Goal: Information Seeking & Learning: Compare options

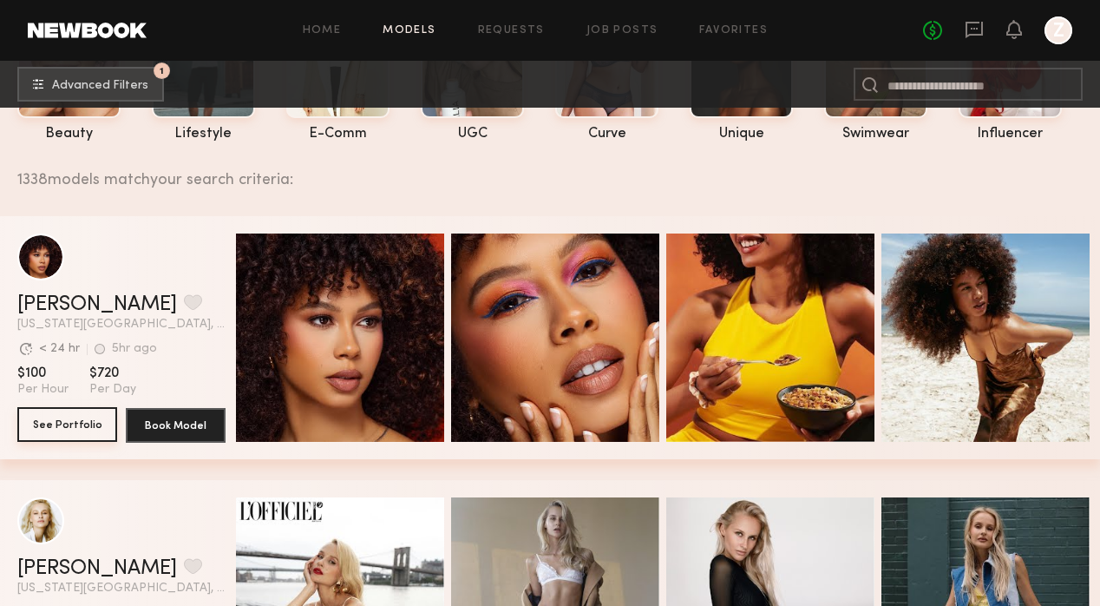
scroll to position [191, 0]
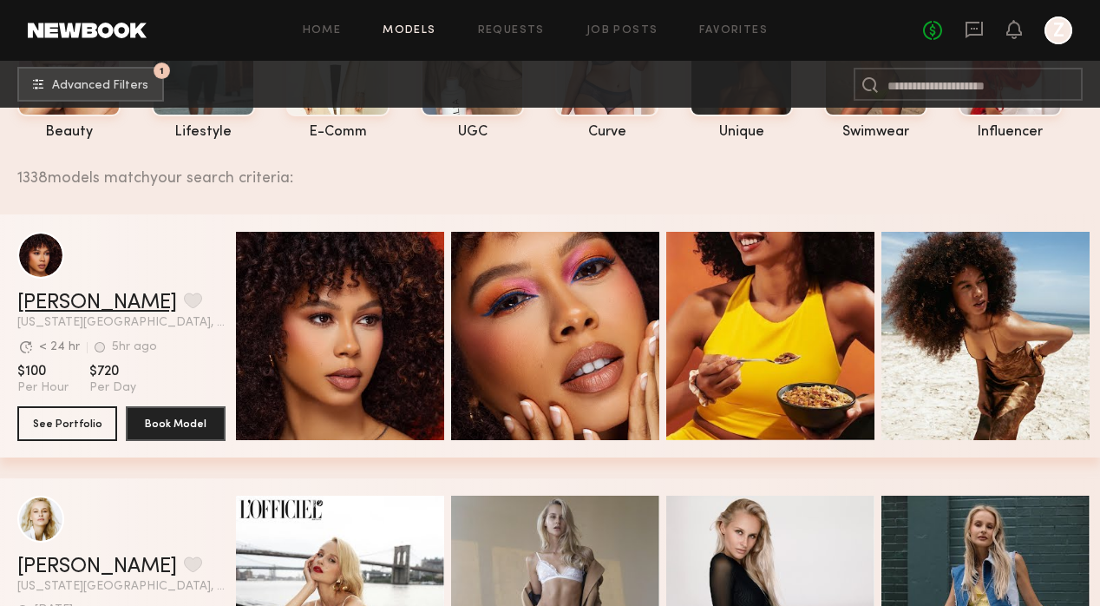
click at [44, 302] on link "[PERSON_NAME]" at bounding box center [97, 302] width 160 height 21
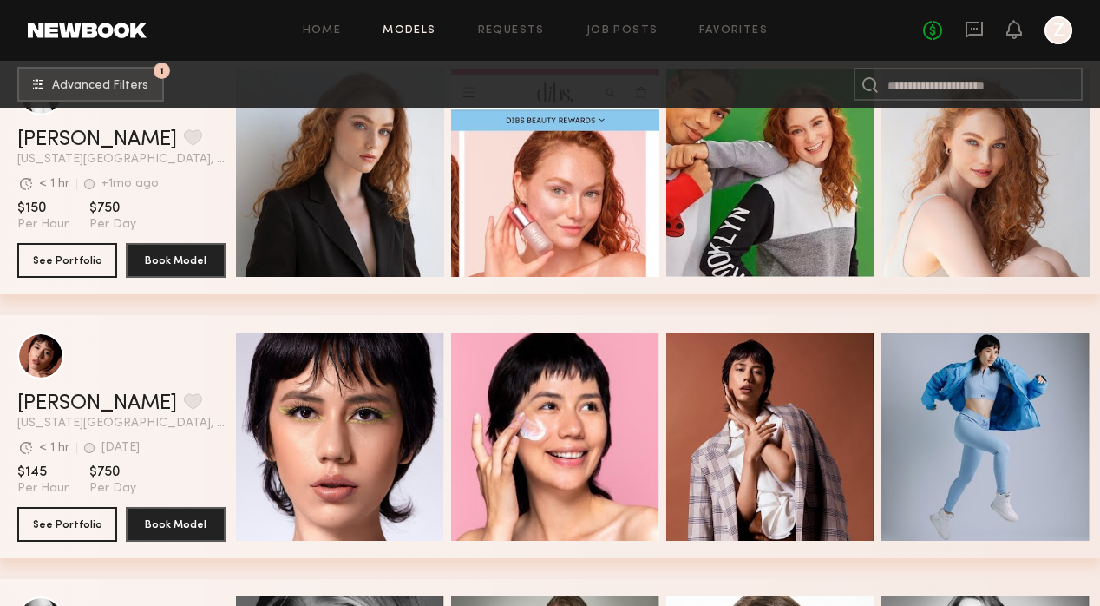
scroll to position [801, 0]
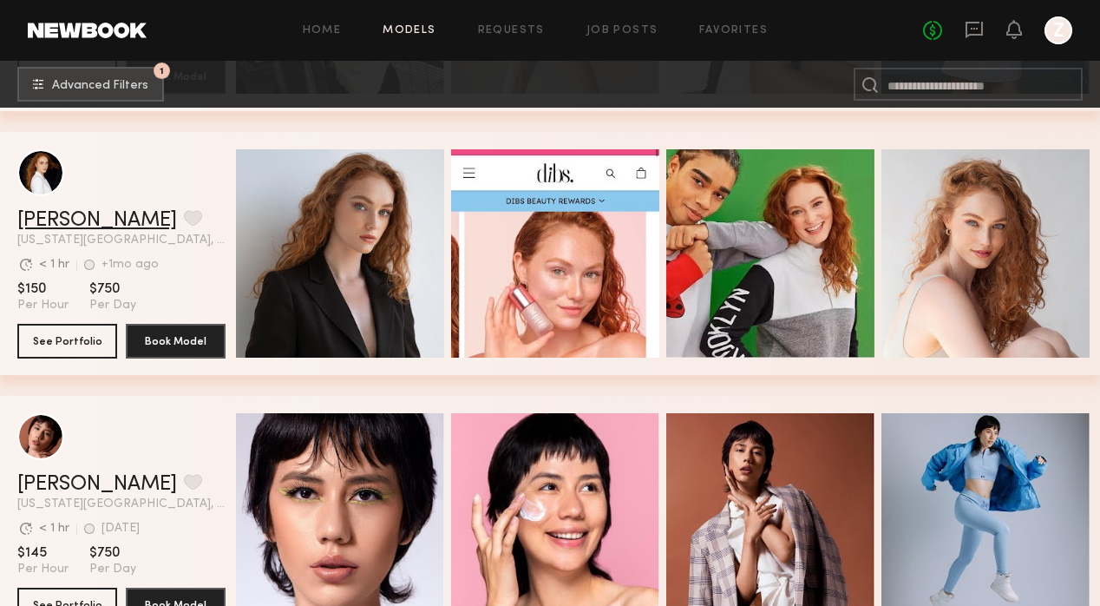
click at [59, 212] on link "Elise S." at bounding box center [97, 220] width 160 height 21
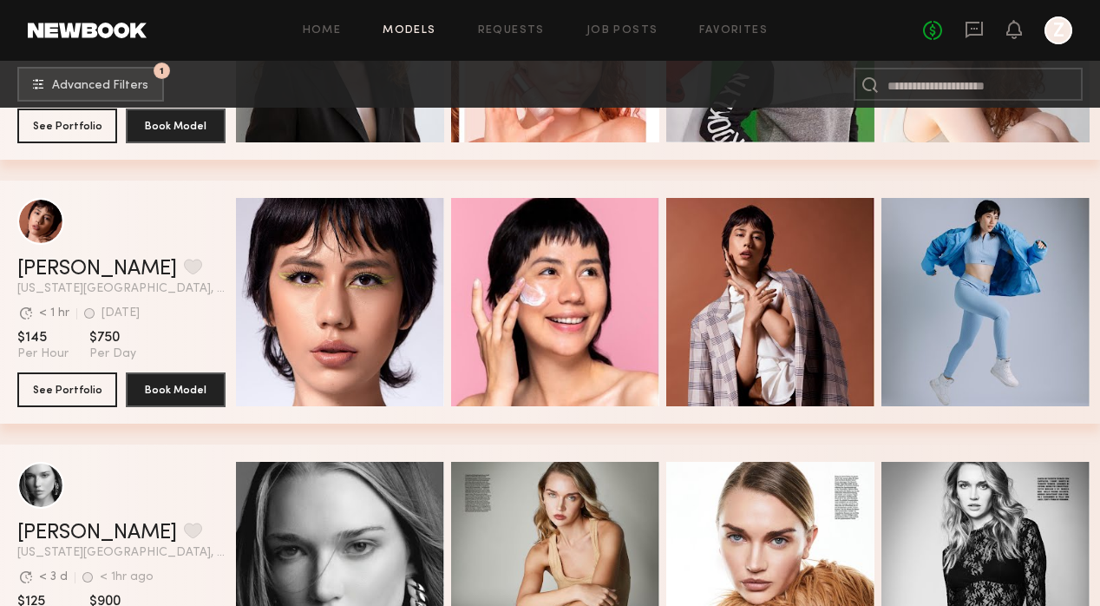
scroll to position [1223, 0]
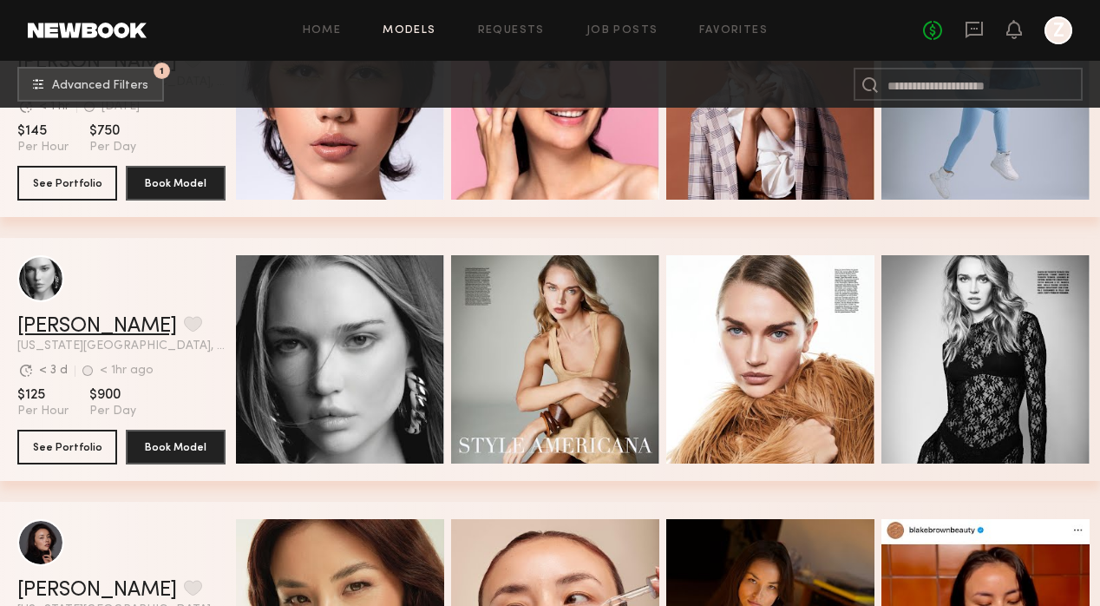
click at [76, 325] on link "[PERSON_NAME]" at bounding box center [97, 326] width 160 height 21
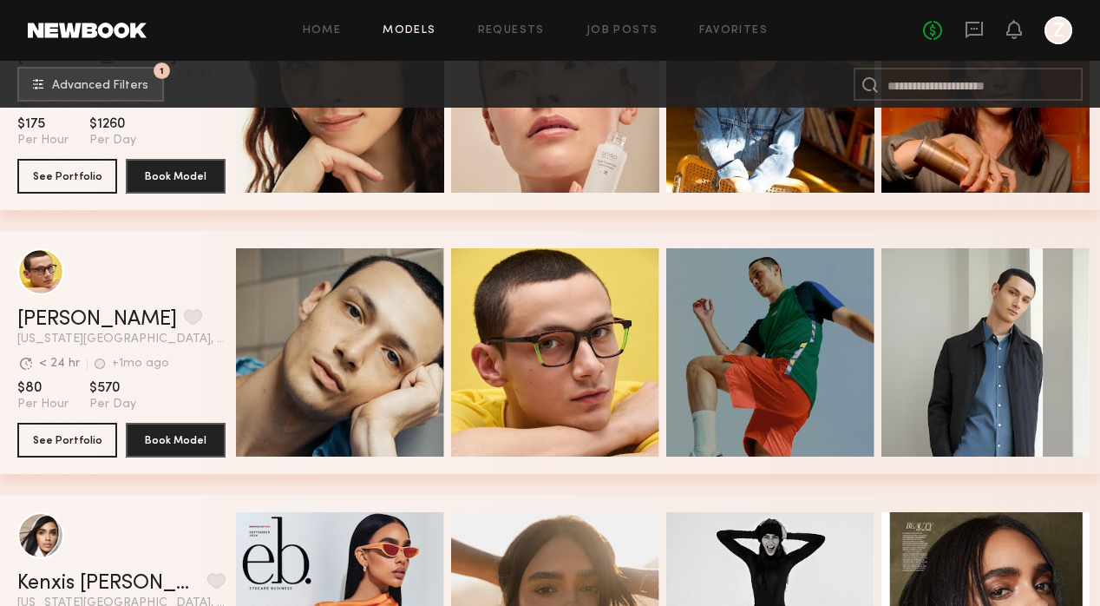
scroll to position [2024, 0]
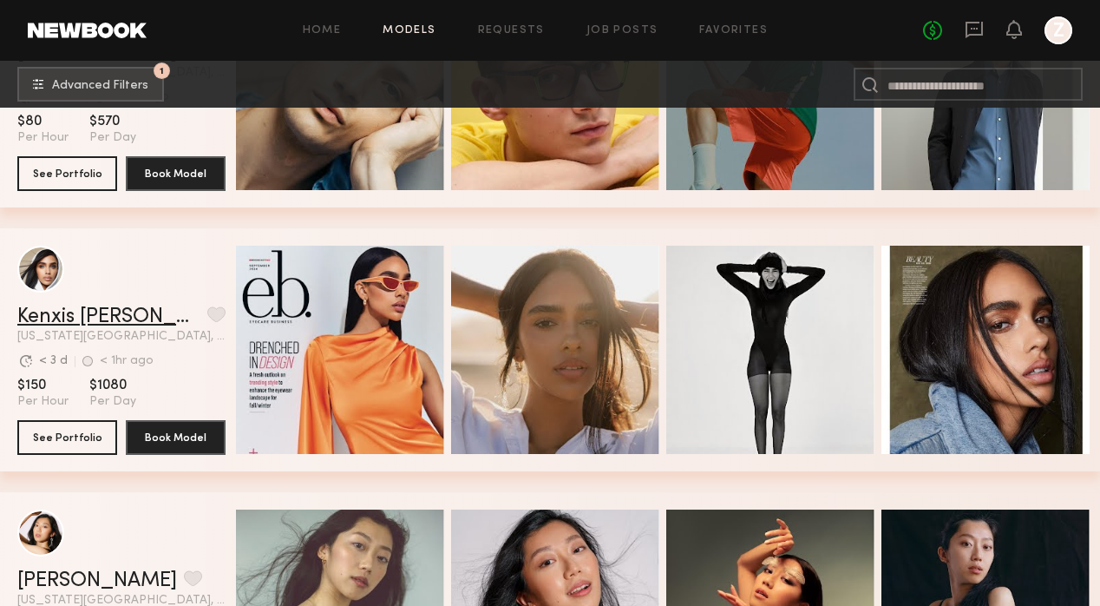
click at [61, 317] on link "Kenxis J." at bounding box center [108, 316] width 183 height 21
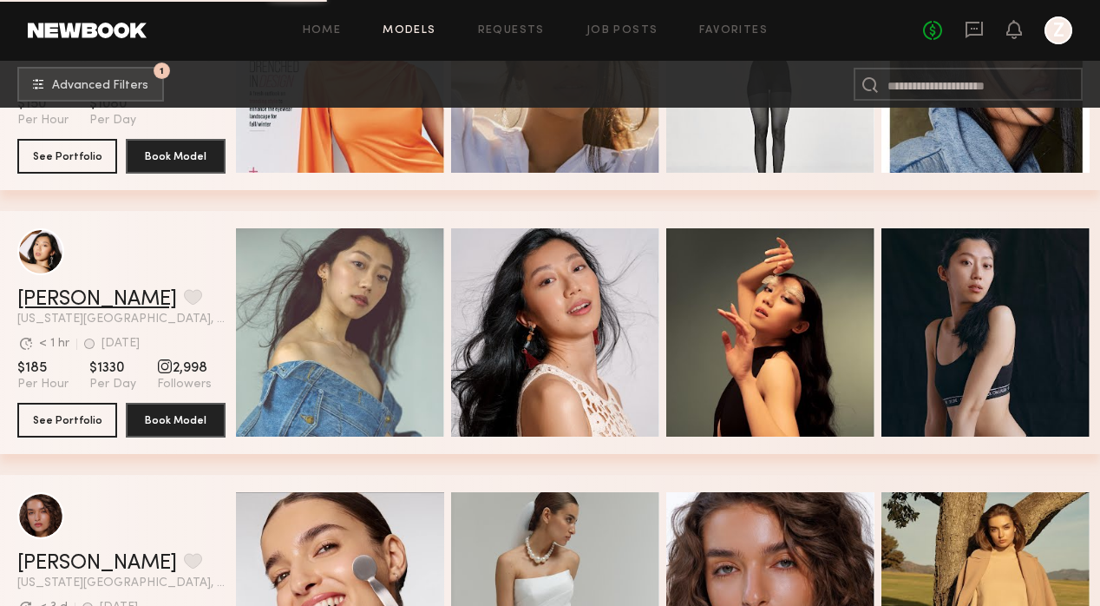
scroll to position [2392, 0]
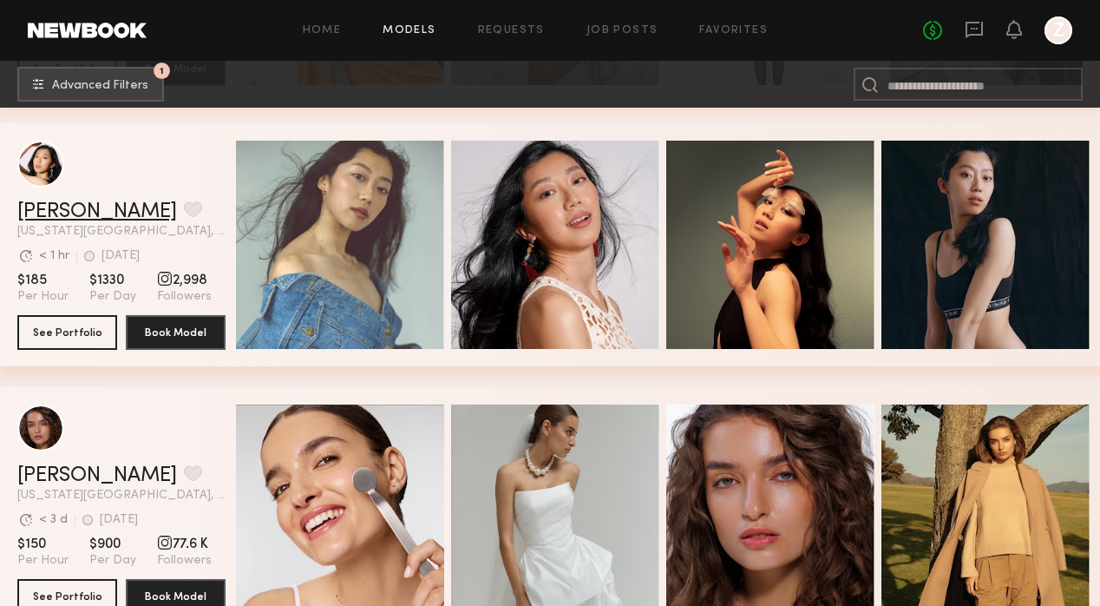
click at [65, 213] on link "Meghan N." at bounding box center [97, 211] width 160 height 21
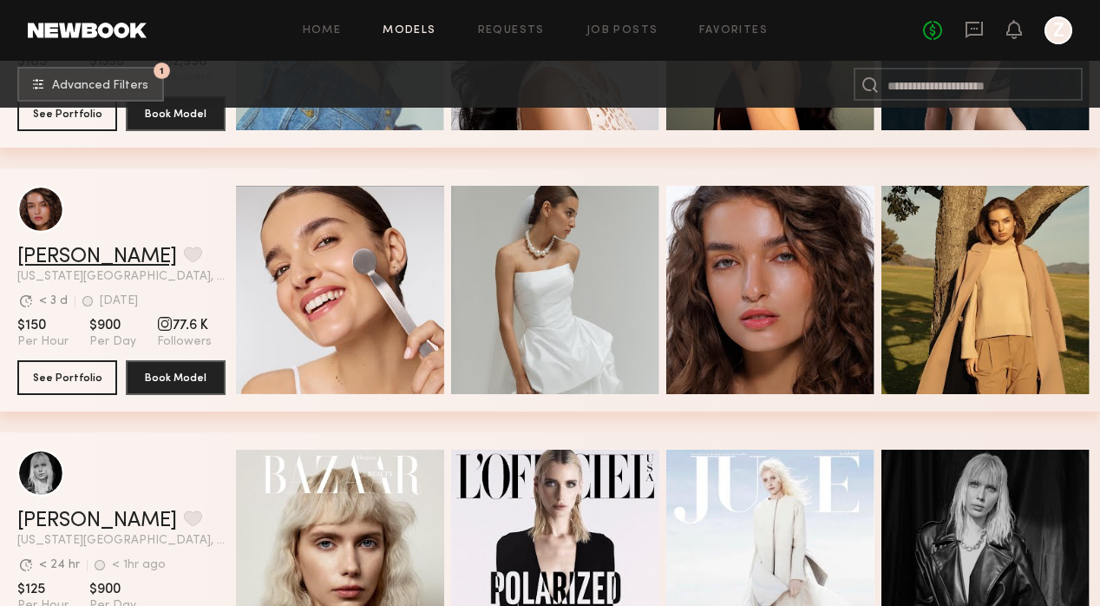
click at [76, 255] on link "Olviya K." at bounding box center [97, 256] width 160 height 21
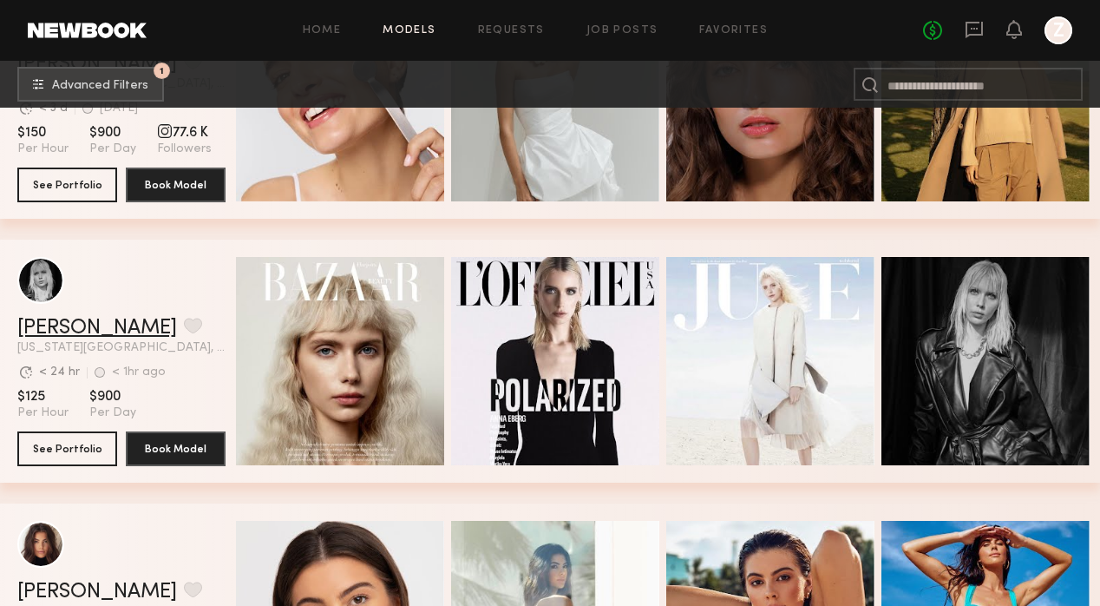
click at [71, 328] on link "Anna E." at bounding box center [97, 328] width 160 height 21
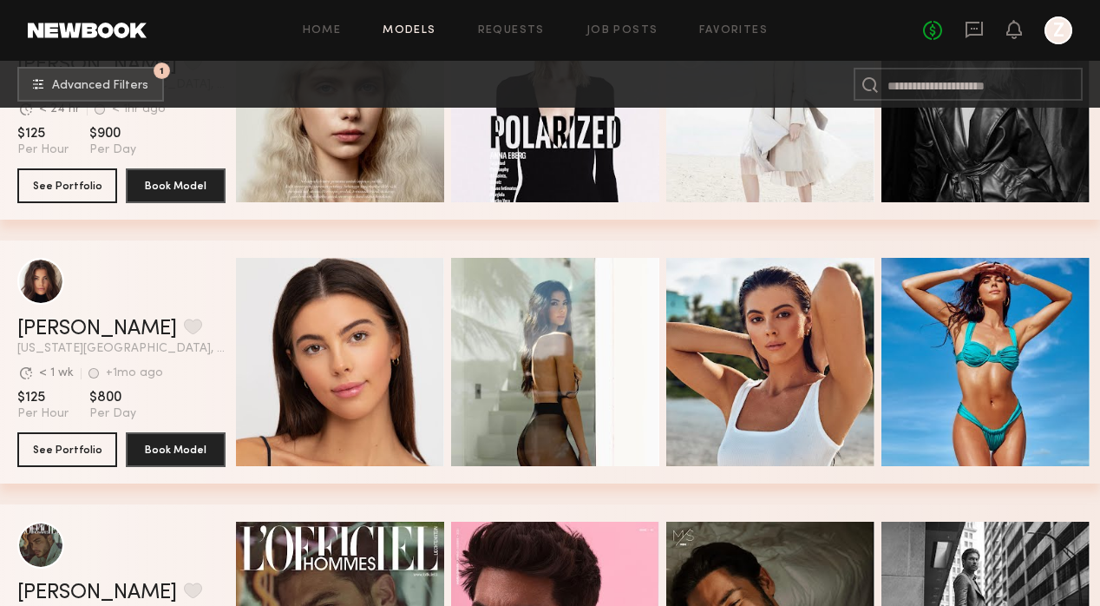
scroll to position [3281, 0]
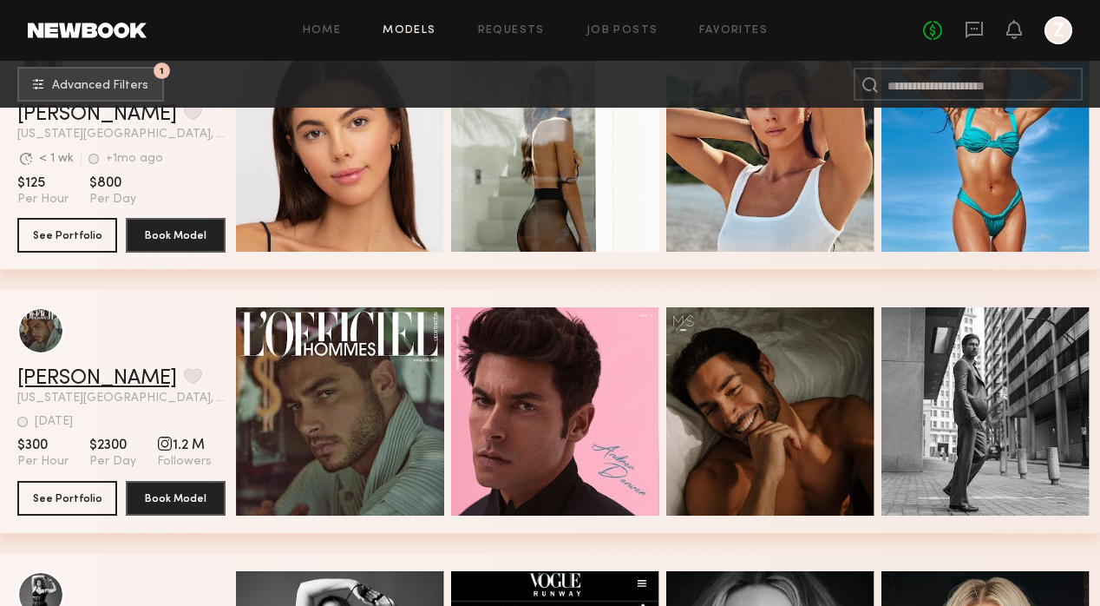
click at [65, 375] on link "Andrea D." at bounding box center [97, 378] width 160 height 21
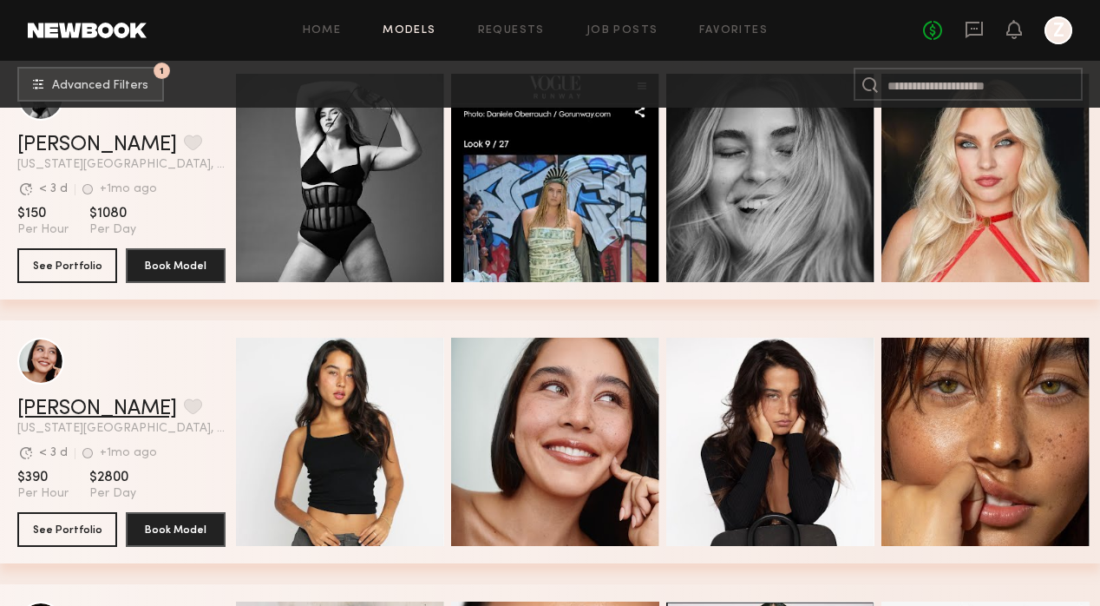
scroll to position [3963, 0]
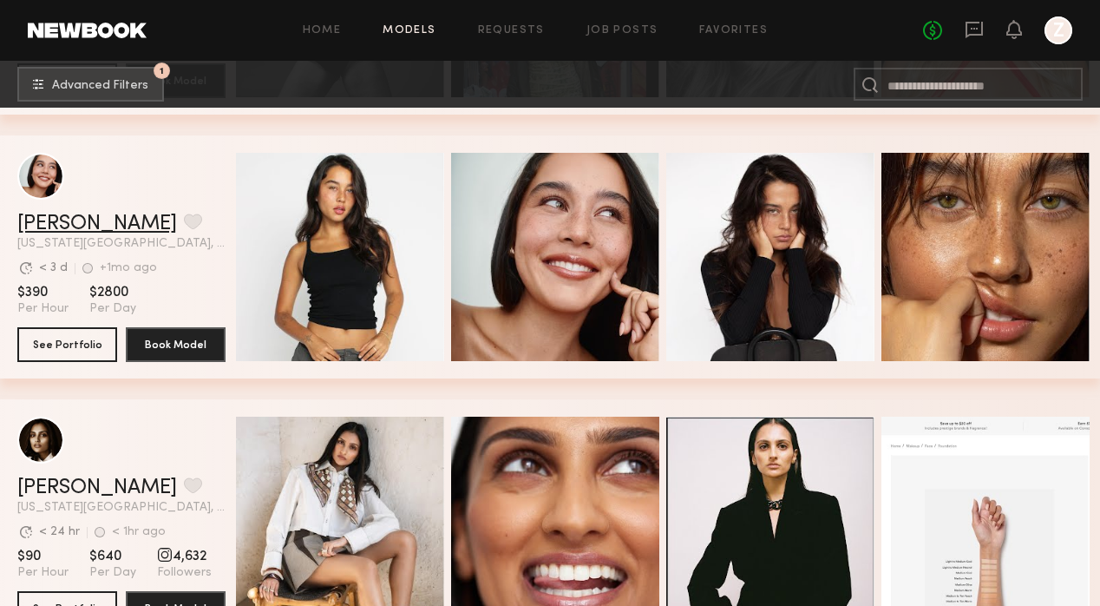
click at [34, 220] on link "Asalia Y." at bounding box center [97, 223] width 160 height 21
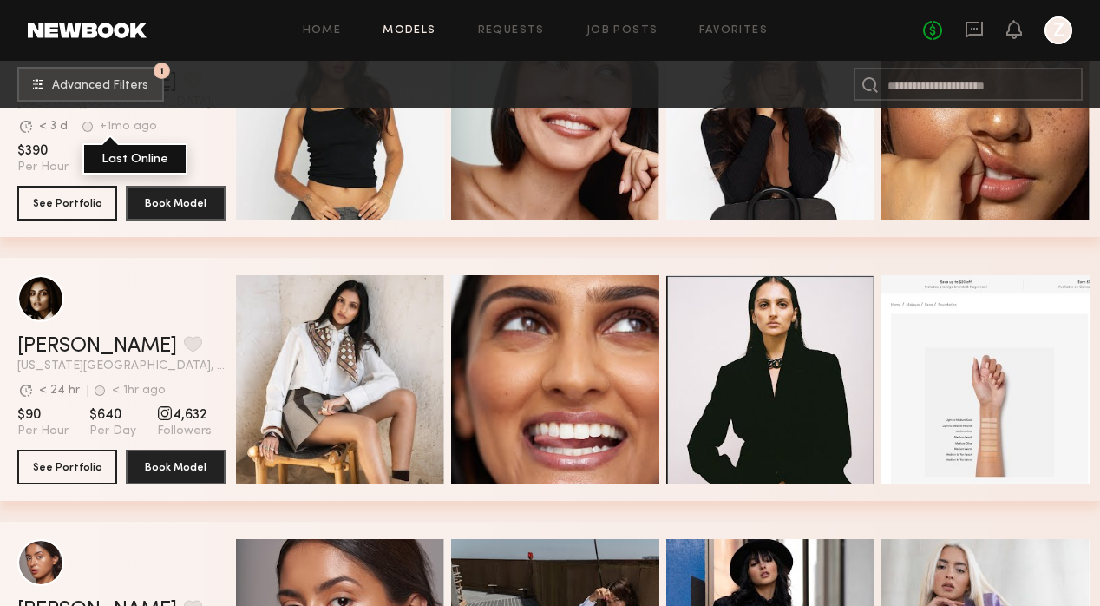
scroll to position [4242, 0]
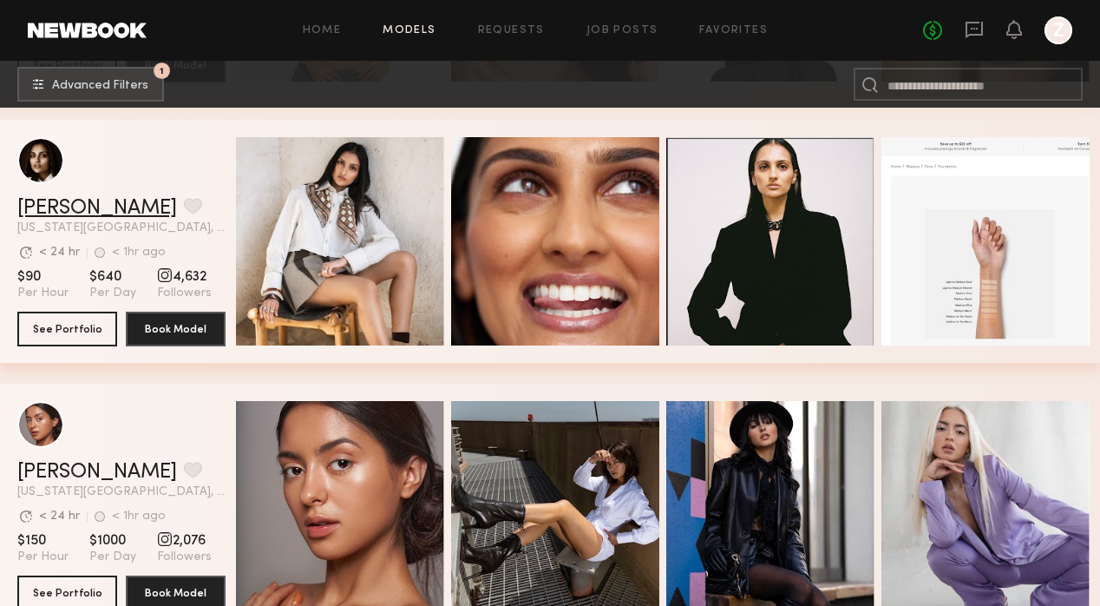
click at [56, 199] on link "Slesha P." at bounding box center [97, 208] width 160 height 21
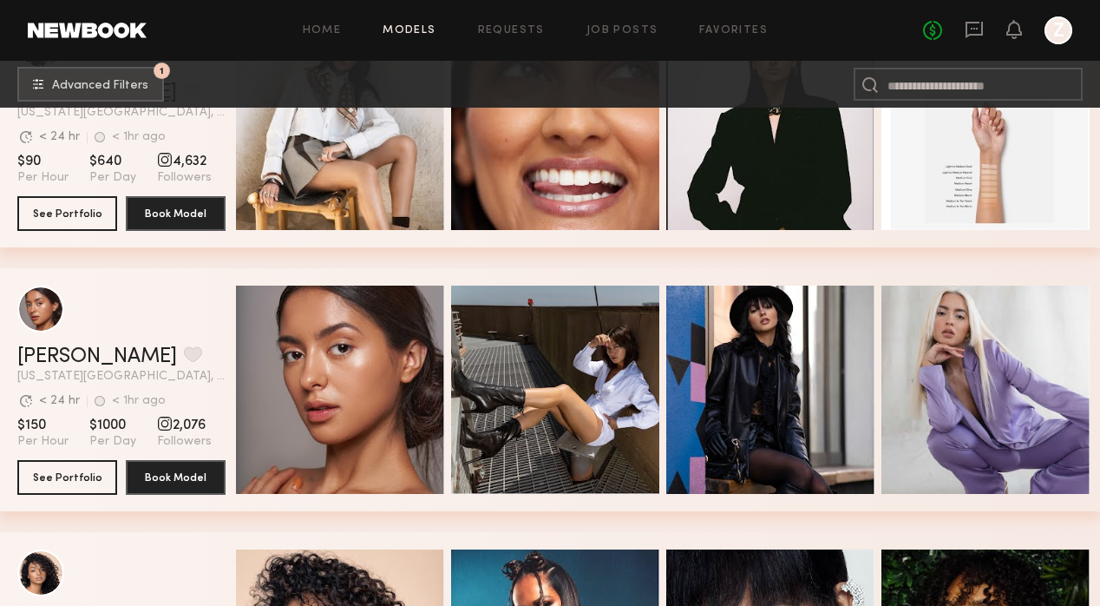
scroll to position [4492, 0]
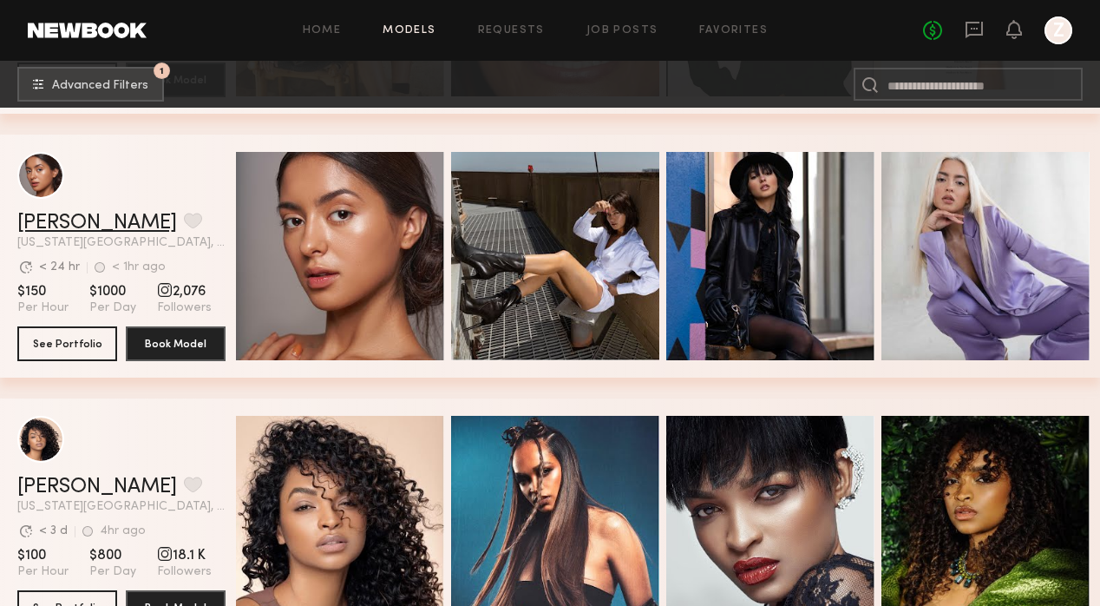
click at [60, 221] on link "Annette W." at bounding box center [97, 223] width 160 height 21
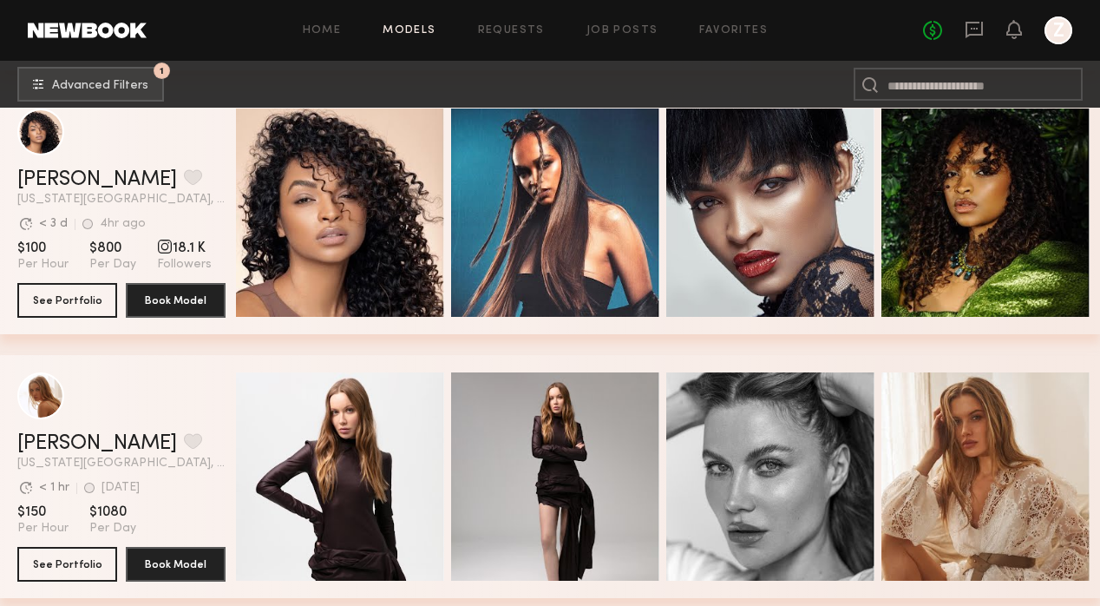
scroll to position [4981, 0]
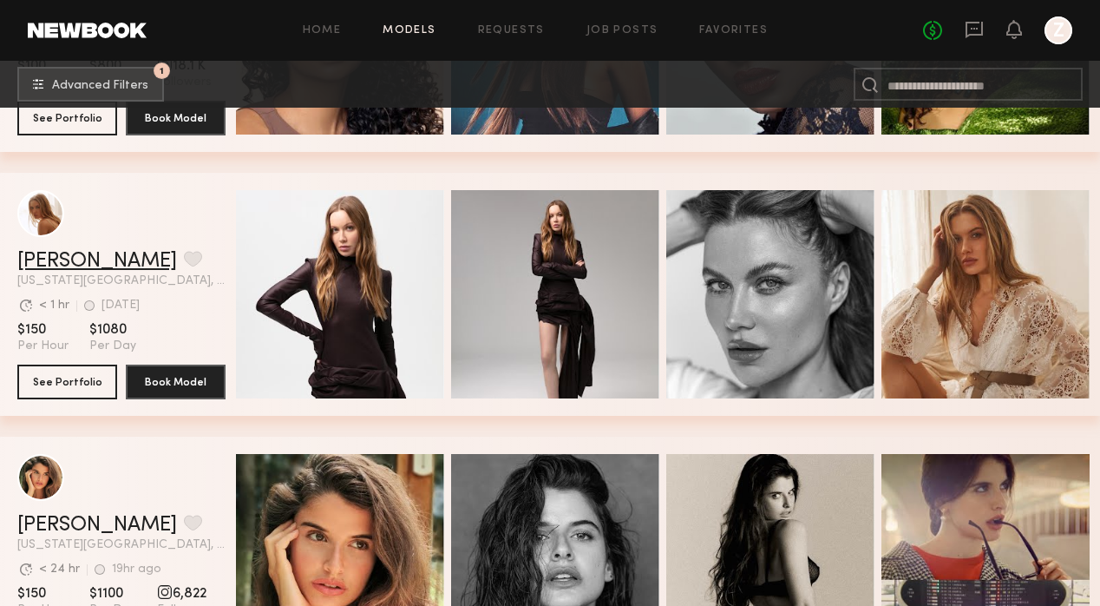
click at [82, 259] on link "Valentina B." at bounding box center [97, 261] width 160 height 21
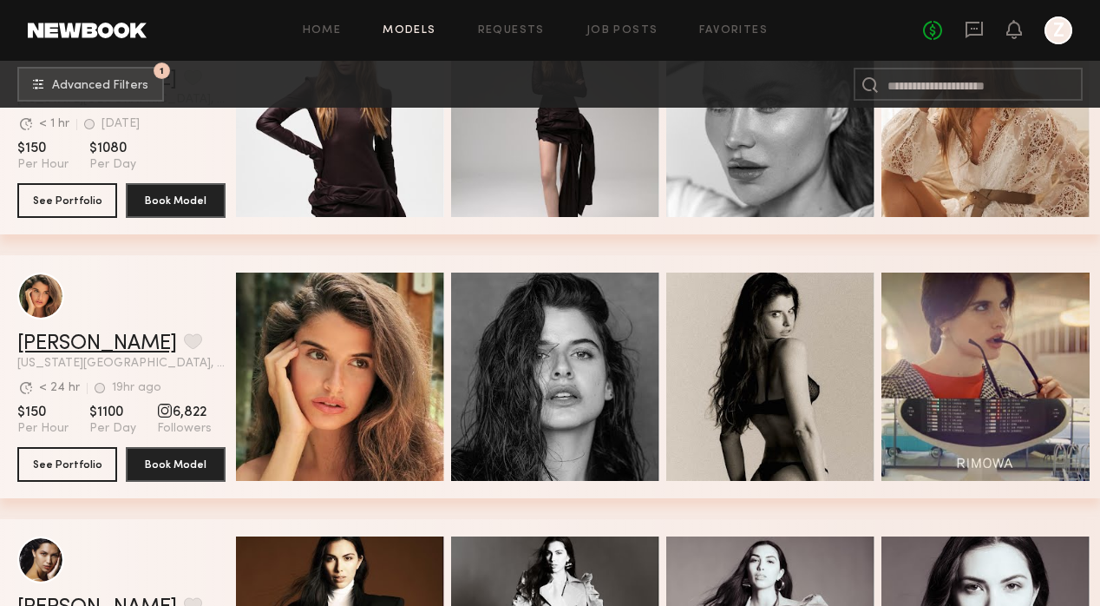
click at [91, 334] on link "Manuela G." at bounding box center [97, 343] width 160 height 21
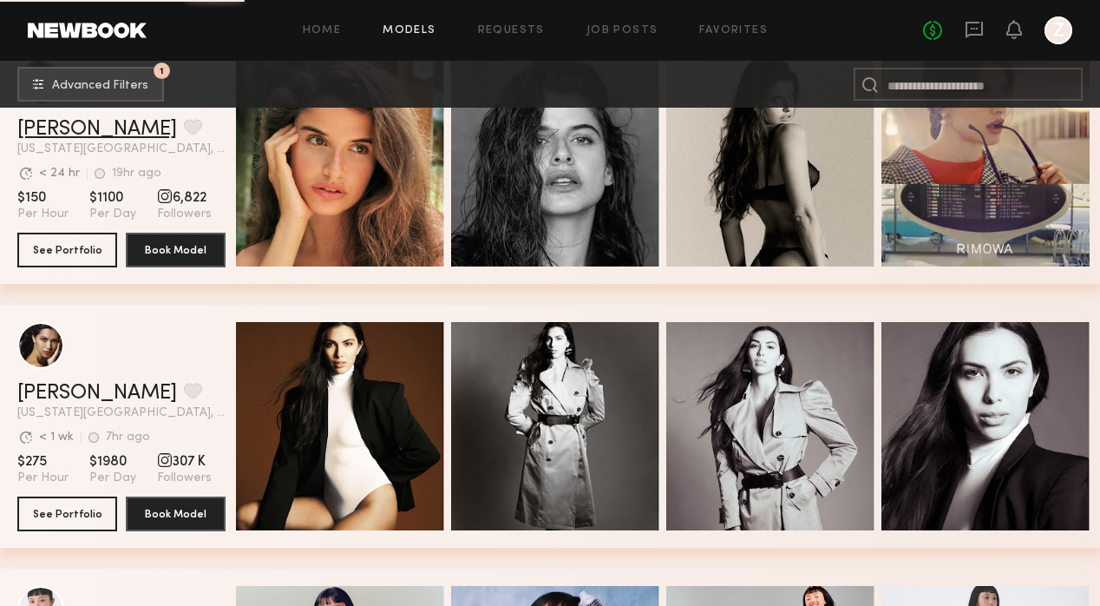
scroll to position [5464, 0]
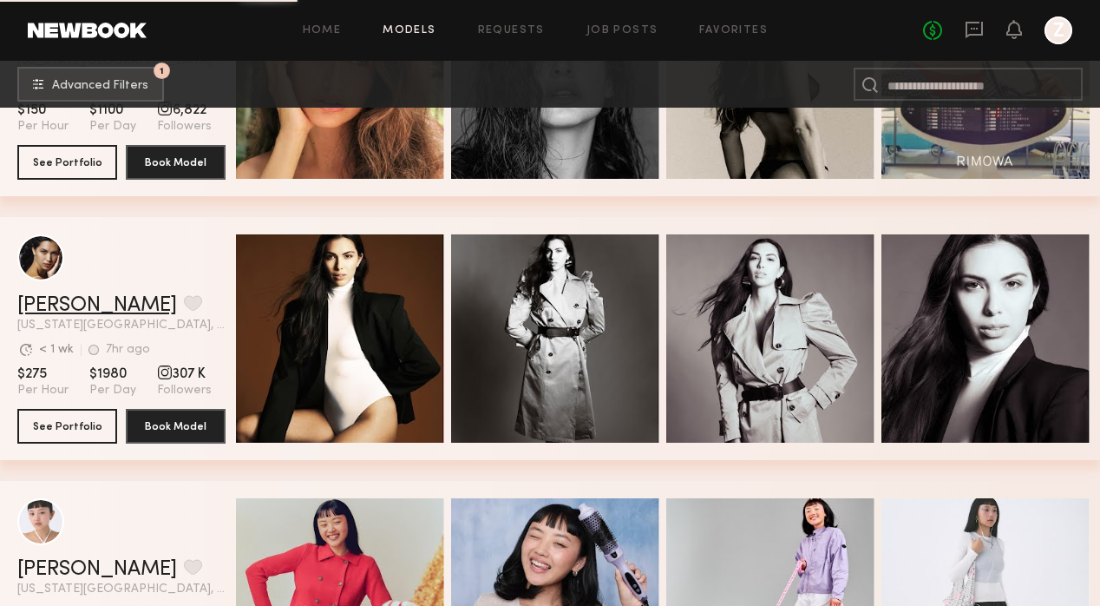
click at [59, 305] on link "Giselle P." at bounding box center [97, 305] width 160 height 21
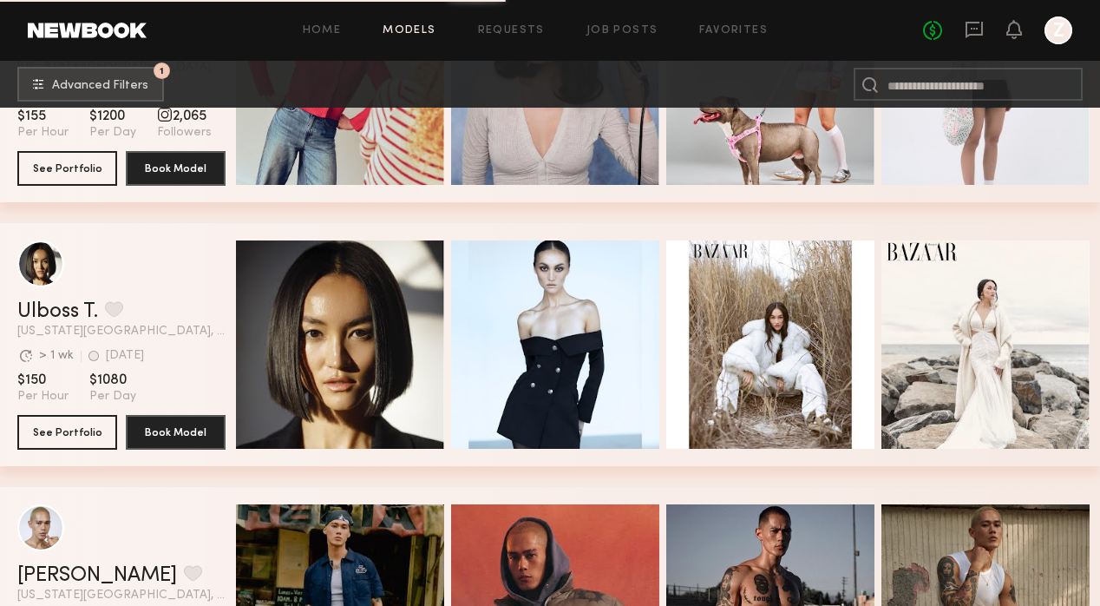
scroll to position [6176, 0]
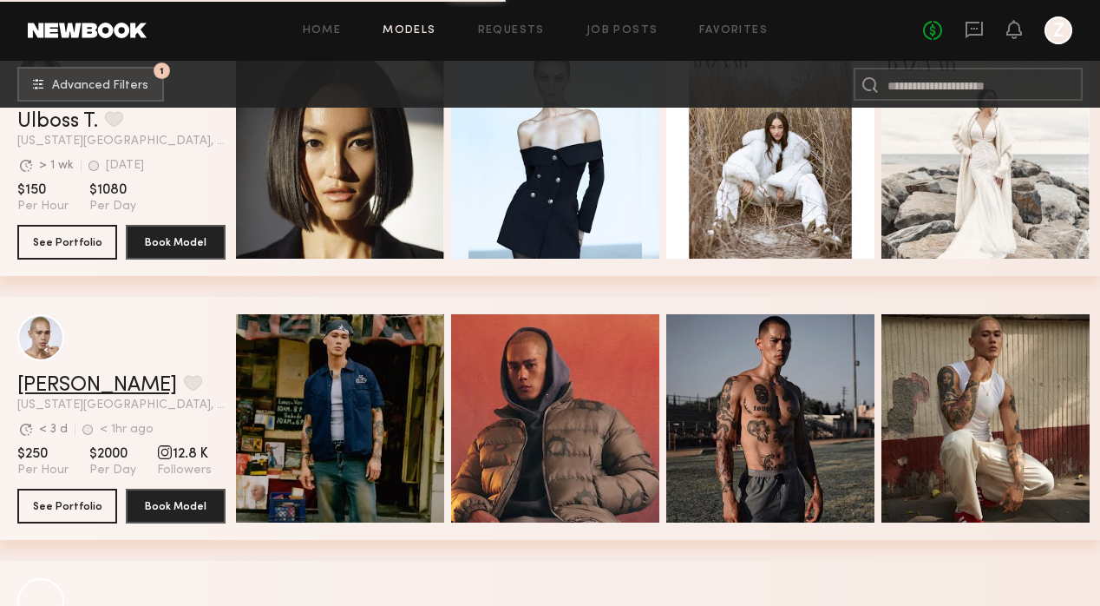
click at [64, 375] on link "Adrian B." at bounding box center [97, 385] width 160 height 21
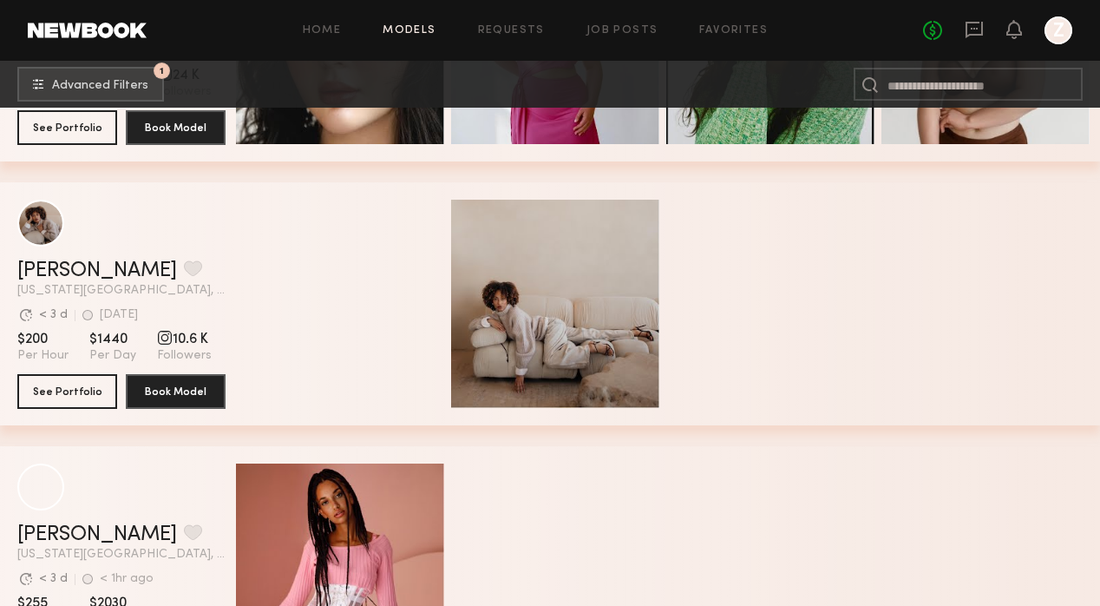
scroll to position [6834, 0]
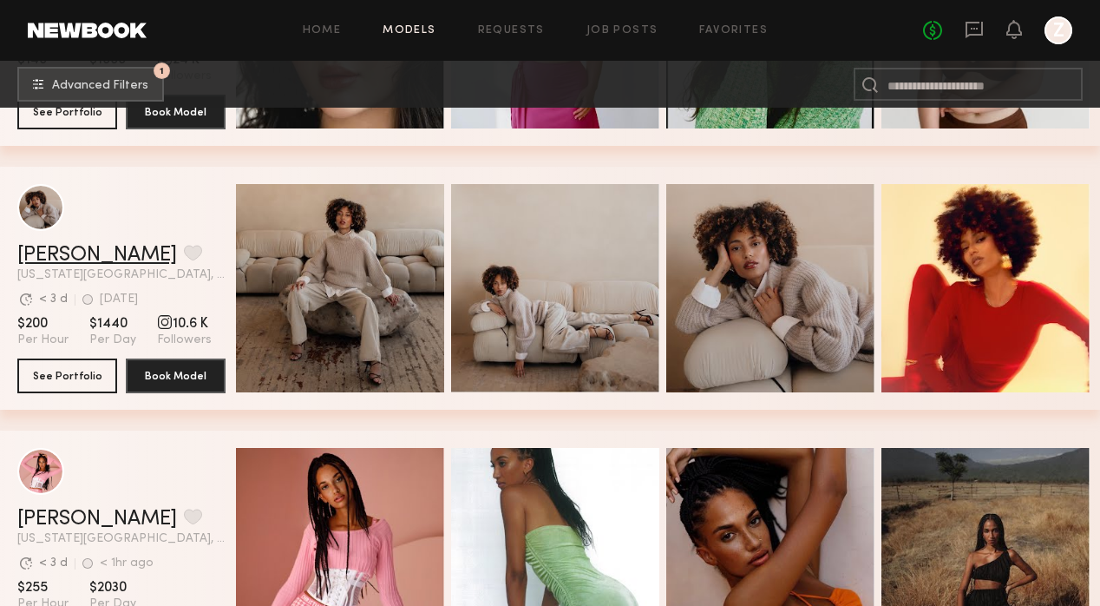
click at [69, 255] on link "Iyanla K." at bounding box center [97, 255] width 160 height 21
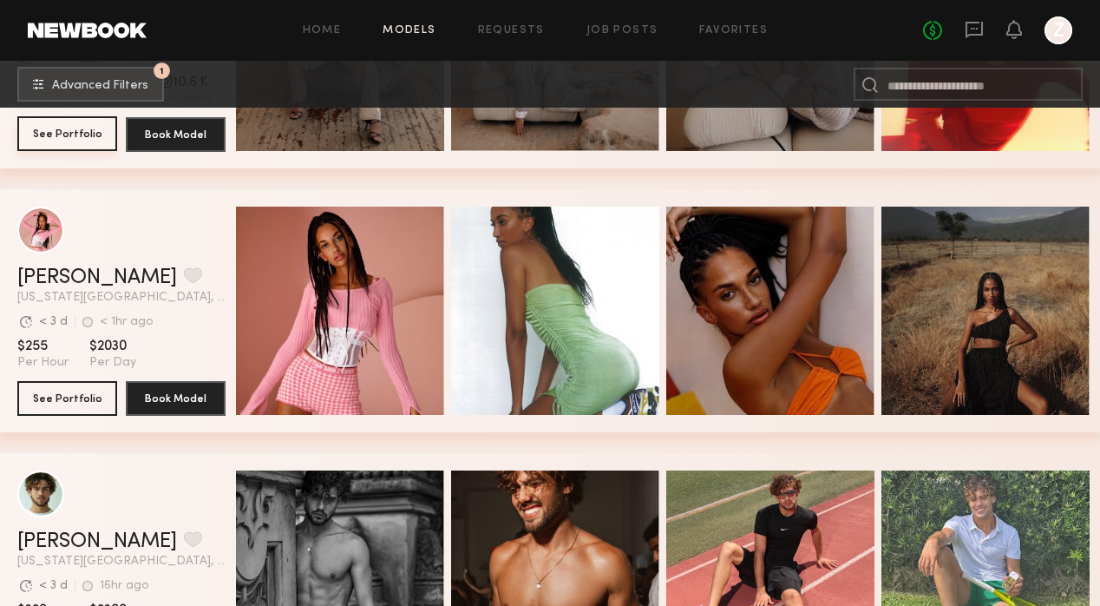
scroll to position [7294, 0]
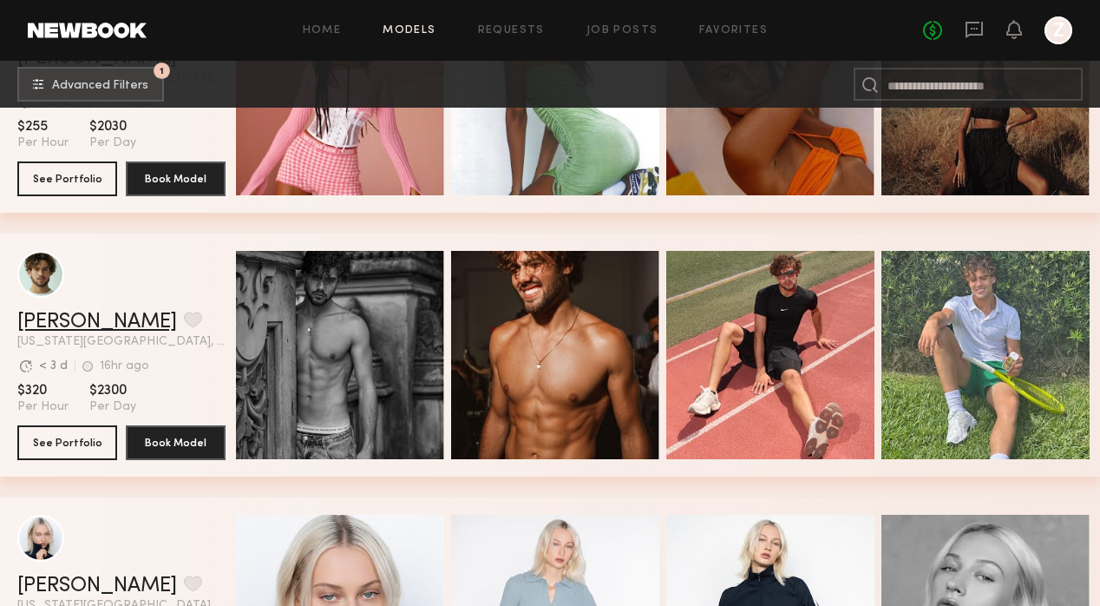
click at [69, 312] on link "Amir S." at bounding box center [97, 322] width 160 height 21
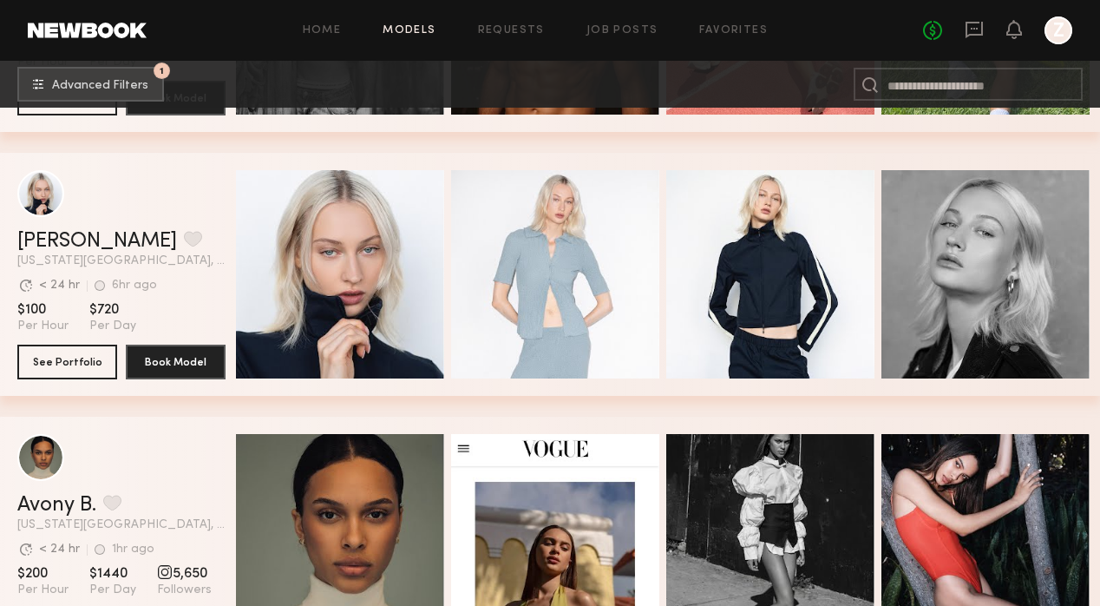
scroll to position [7842, 0]
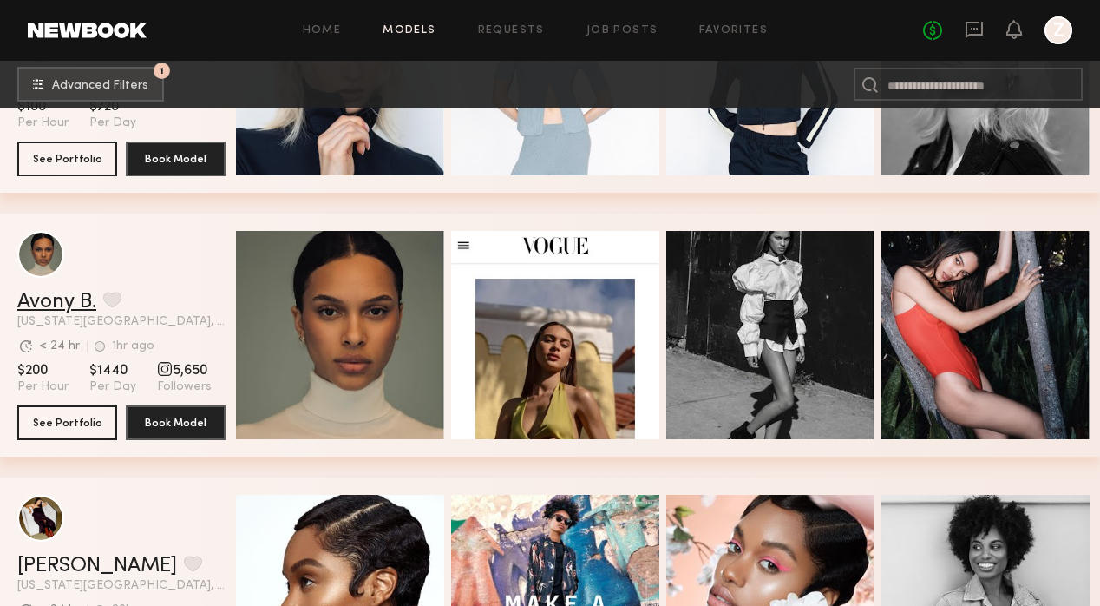
click at [69, 293] on link "Avony B." at bounding box center [56, 302] width 79 height 21
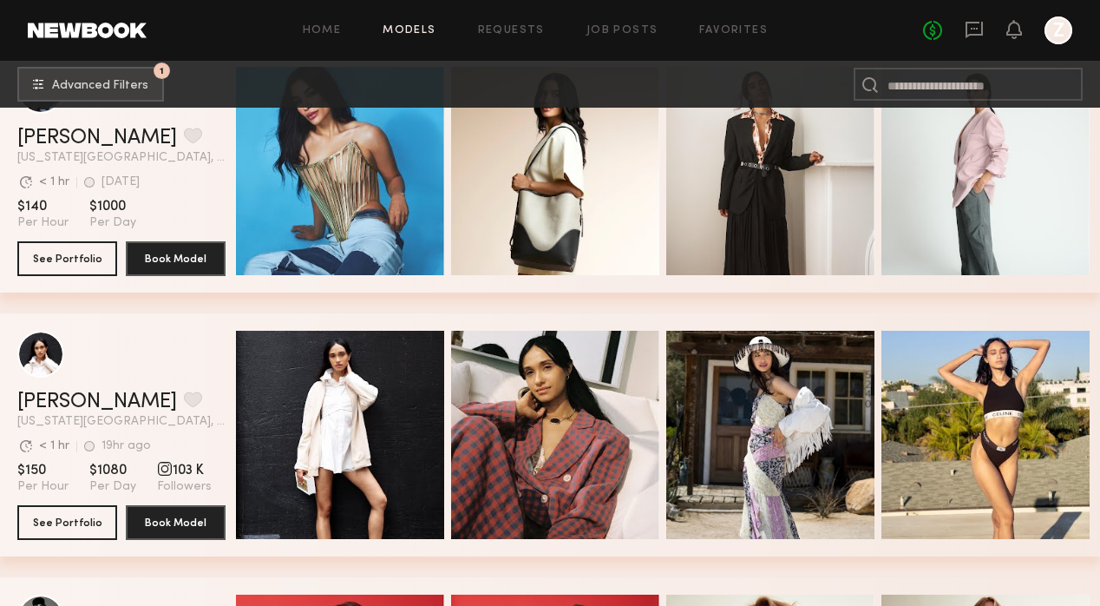
scroll to position [8912, 0]
